Goal: Task Accomplishment & Management: Manage account settings

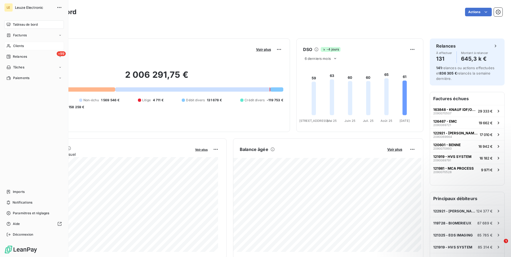
click at [17, 46] on span "Clients" at bounding box center [18, 46] width 11 height 5
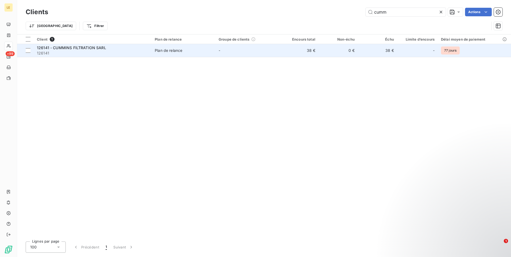
type input "cumm"
click at [103, 49] on span "126141 - CUMMINS FILTRATION SARL" at bounding box center [71, 47] width 69 height 5
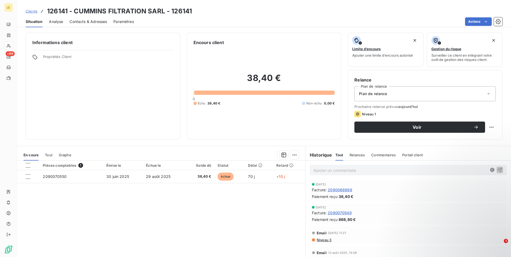
click at [103, 20] on span "Contacts & Adresses" at bounding box center [87, 21] width 37 height 5
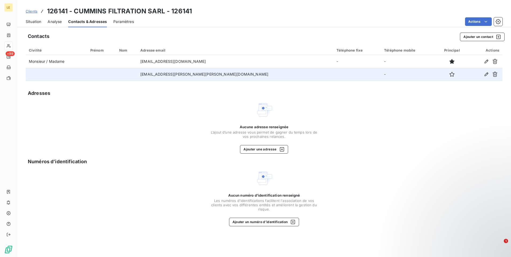
click at [226, 74] on td "[EMAIL_ADDRESS][PERSON_NAME][PERSON_NAME][DOMAIN_NAME]" at bounding box center [235, 74] width 196 height 13
click at [484, 75] on icon "button" at bounding box center [486, 74] width 5 height 5
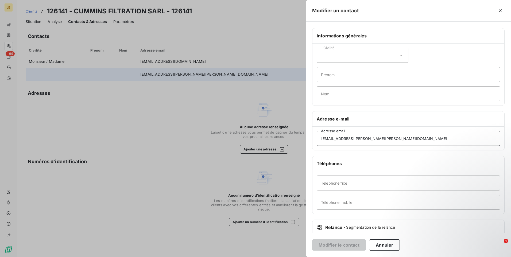
click at [401, 142] on input "[EMAIL_ADDRESS][PERSON_NAME][PERSON_NAME][DOMAIN_NAME]" at bounding box center [408, 138] width 183 height 15
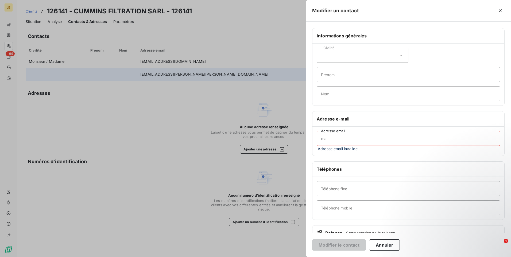
type input "m"
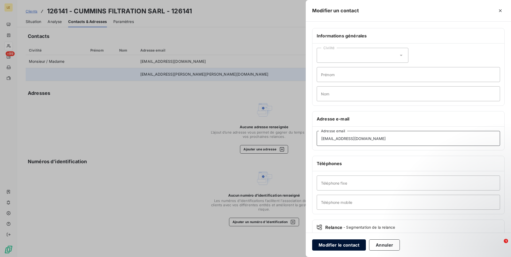
type input "[EMAIL_ADDRESS][DOMAIN_NAME]"
click at [329, 246] on button "Modifier le contact" at bounding box center [339, 244] width 54 height 11
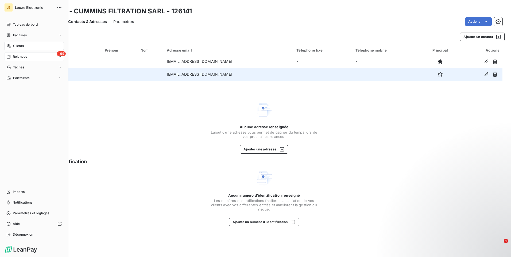
click at [14, 56] on span "Relances" at bounding box center [20, 56] width 14 height 5
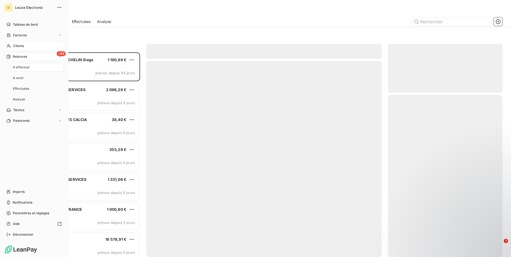
scroll to position [201, 110]
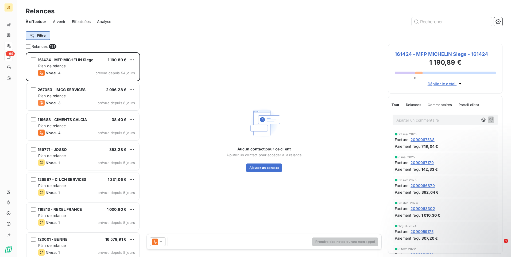
click at [44, 37] on html "LE +99 Relances À effectuer À venir Effectuées Analyse Filtrer Relances 131 161…" at bounding box center [255, 128] width 511 height 257
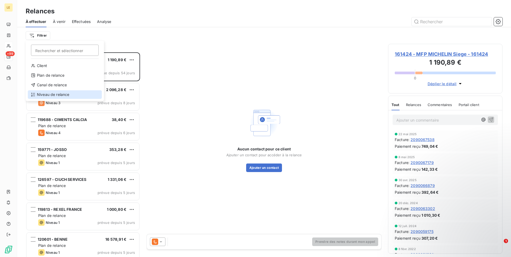
click at [57, 94] on div "Niveau de relance" at bounding box center [65, 94] width 74 height 9
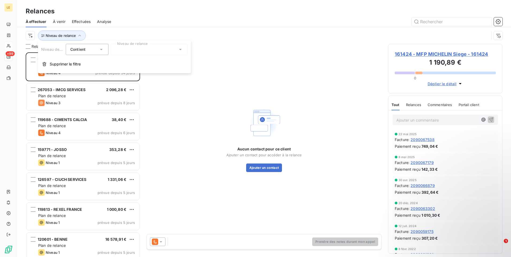
click at [147, 47] on div at bounding box center [149, 49] width 77 height 11
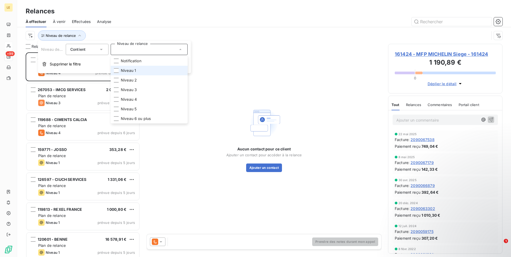
click at [138, 68] on li "Niveau 1" at bounding box center [149, 71] width 77 height 10
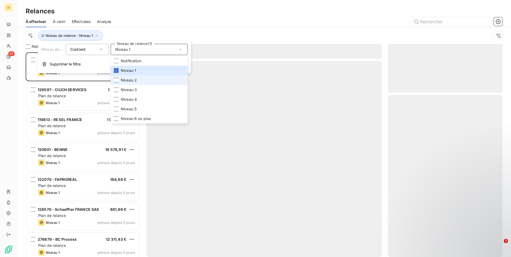
scroll to position [201, 110]
click at [130, 83] on li "Niveau 2" at bounding box center [149, 80] width 77 height 10
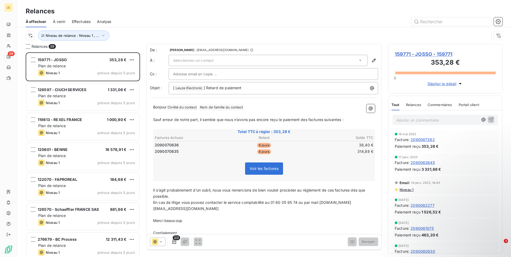
click at [186, 35] on div "Niveau de relance : Niveau 1 , ..." at bounding box center [258, 35] width 464 height 10
click at [417, 54] on span "159771 - JOSSO - 159771" at bounding box center [445, 54] width 101 height 7
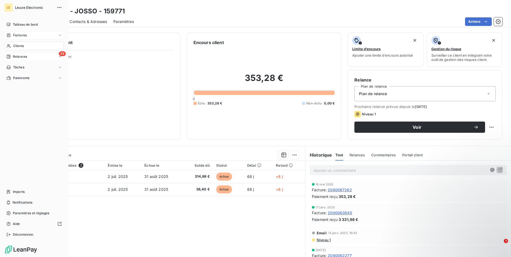
click at [14, 37] on span "Factures" at bounding box center [20, 35] width 14 height 5
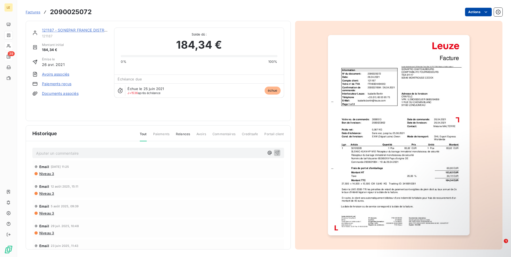
click at [478, 13] on html "LE 39 Factures 2090025072 Actions 121187 - SONEPAR FRANCE DISTRIBUTION CT 12118…" at bounding box center [255, 128] width 511 height 257
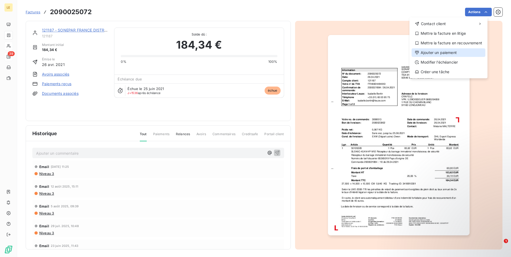
click at [470, 55] on div "Ajouter un paiement" at bounding box center [449, 52] width 74 height 9
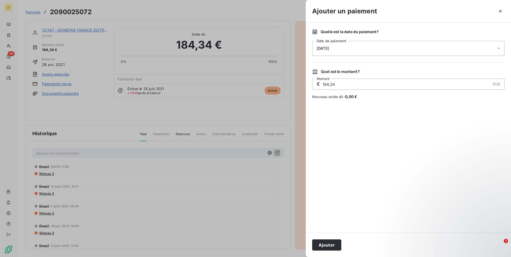
click at [329, 49] on span "[DATE]" at bounding box center [323, 48] width 12 height 4
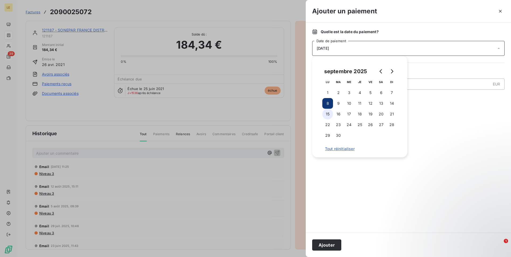
click at [330, 111] on button "15" at bounding box center [327, 114] width 11 height 11
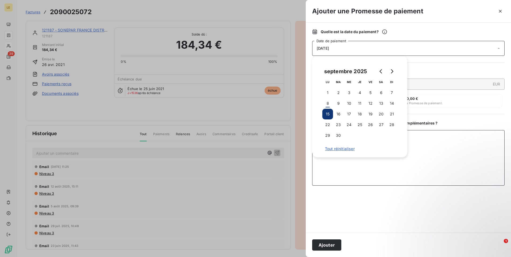
click at [412, 184] on textarea "Ajouter un commentaire ( facultatif )" at bounding box center [408, 158] width 192 height 56
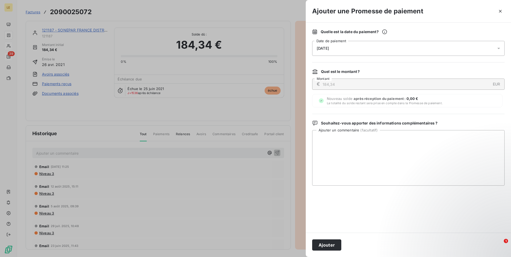
click at [230, 121] on div at bounding box center [255, 128] width 511 height 257
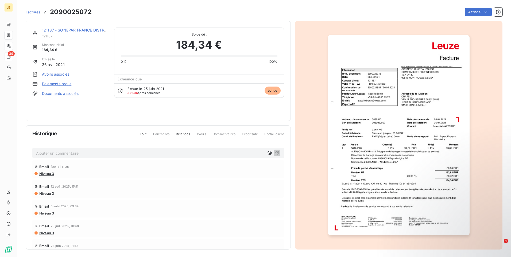
click at [71, 154] on p "Ajouter un commentaire ﻿" at bounding box center [150, 153] width 228 height 7
click at [62, 152] on p "Ajouter un commentaire ﻿" at bounding box center [150, 153] width 228 height 7
click at [32, 13] on span "Factures" at bounding box center [33, 12] width 15 height 4
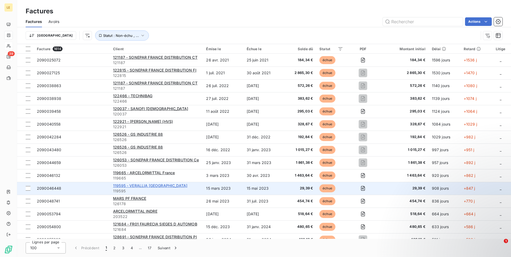
click at [140, 185] on span "119595 - VERALLIA [GEOGRAPHIC_DATA]" at bounding box center [150, 185] width 74 height 5
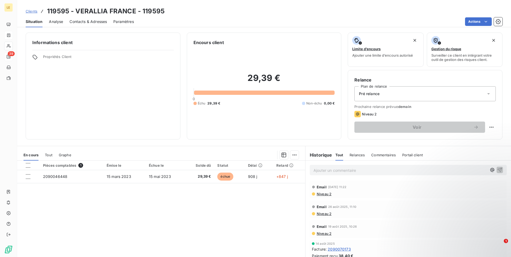
click at [320, 170] on p "Ajouter un commentaire ﻿" at bounding box center [399, 170] width 173 height 7
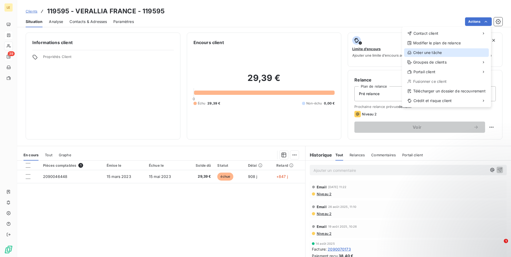
click at [439, 53] on div "Créer une tâche" at bounding box center [446, 52] width 85 height 9
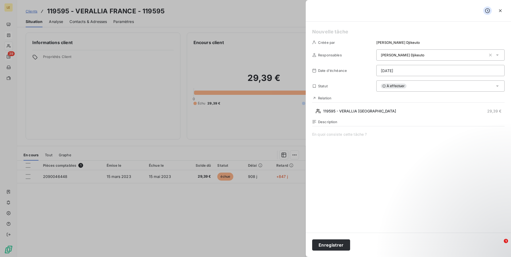
click at [105, 56] on div at bounding box center [255, 128] width 511 height 257
click at [500, 9] on icon "button" at bounding box center [500, 10] width 5 height 5
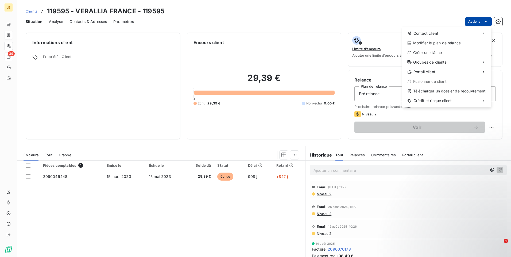
click at [472, 24] on html "LE 39 Clients 119595 - VERALLIA [GEOGRAPHIC_DATA] - 119595 Situation Analyse Co…" at bounding box center [255, 128] width 511 height 257
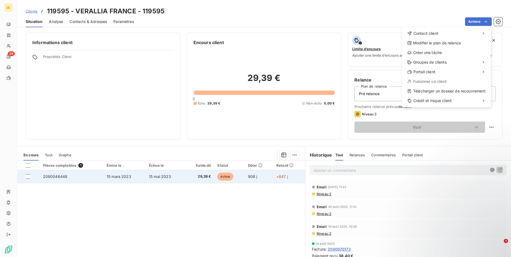
click at [113, 178] on html "LE 39 Clients 119595 - VERALLIA [GEOGRAPHIC_DATA] - 119595 Situation Analyse Co…" at bounding box center [255, 128] width 511 height 257
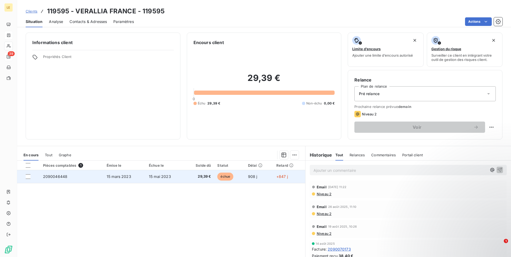
click at [110, 175] on span "15 mars 2023" at bounding box center [119, 176] width 25 height 5
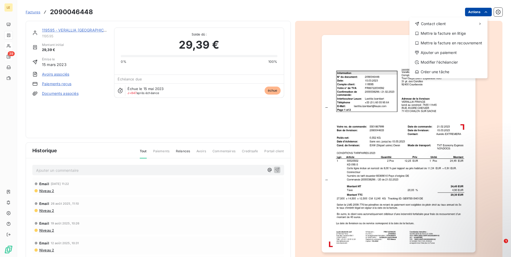
click at [476, 11] on html "LE 39 Factures [PHONE_NUMBER] Actions Contact client Mettre la facture en litig…" at bounding box center [255, 128] width 511 height 257
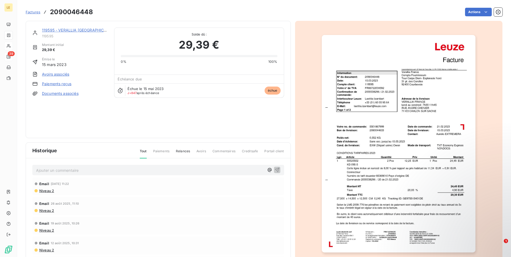
click at [252, 197] on html "LE 39 Factures 2090046448 Actions 119595 - VERALLIA [GEOGRAPHIC_DATA] 119595 Mo…" at bounding box center [255, 128] width 511 height 257
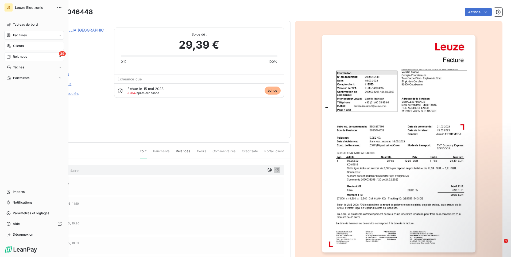
click at [10, 46] on icon at bounding box center [8, 46] width 5 height 4
